Goal: Communication & Community: Answer question/provide support

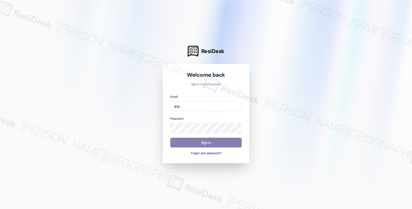
click at [227, 108] on input "shp" at bounding box center [206, 106] width 72 height 10
type input "[EMAIL_ADDRESS][PERSON_NAME][DOMAIN_NAME]"
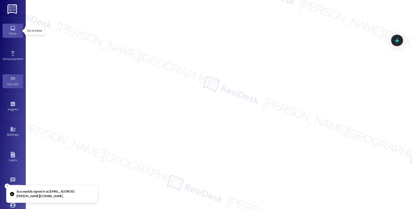
click at [12, 32] on div "Inbox" at bounding box center [13, 33] width 26 height 5
